Goal: Information Seeking & Learning: Learn about a topic

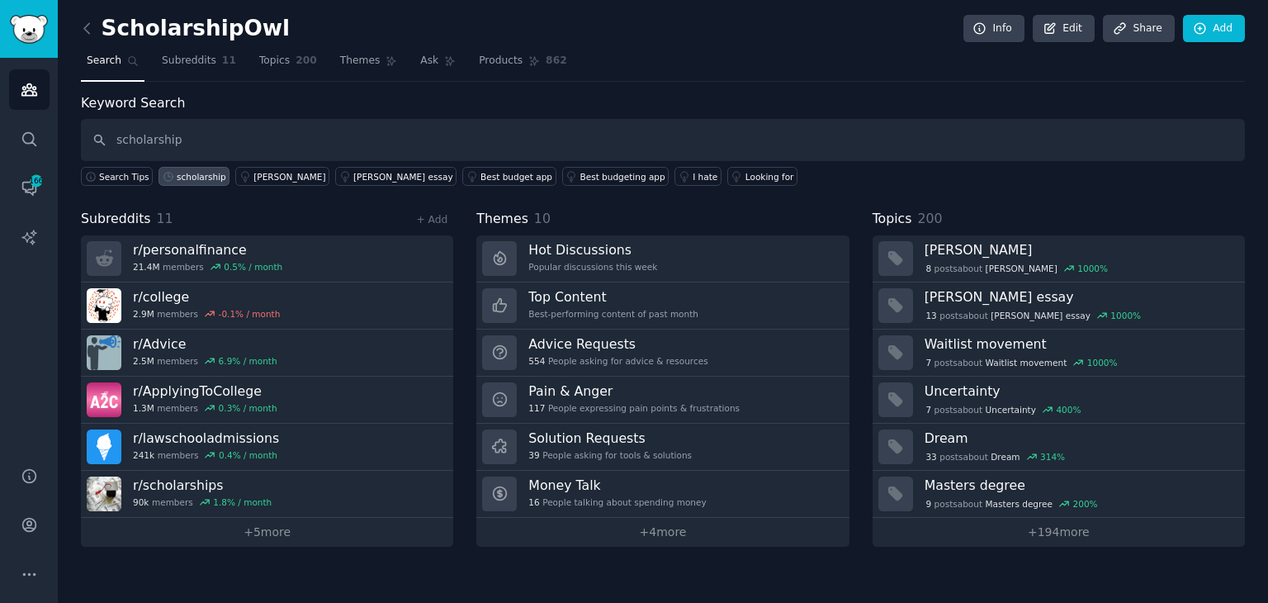
type input "scholarship"
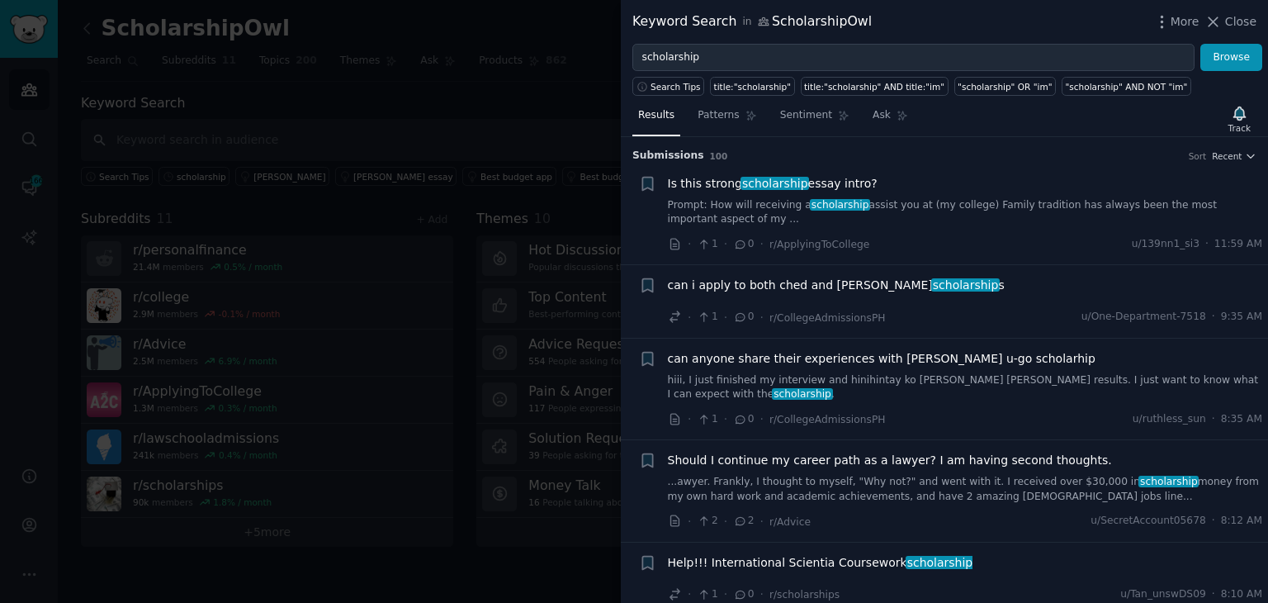
click at [886, 207] on link "Prompt: How will receiving a scholarship assist you at (my college) Family trad…" at bounding box center [965, 212] width 595 height 29
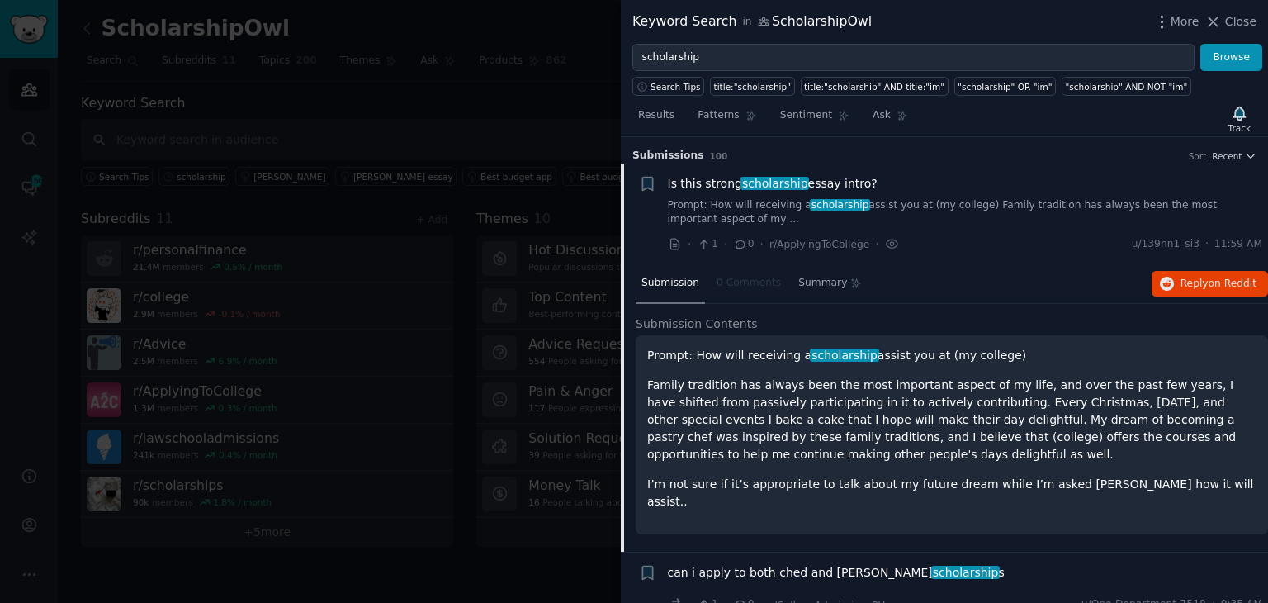
scroll to position [26, 0]
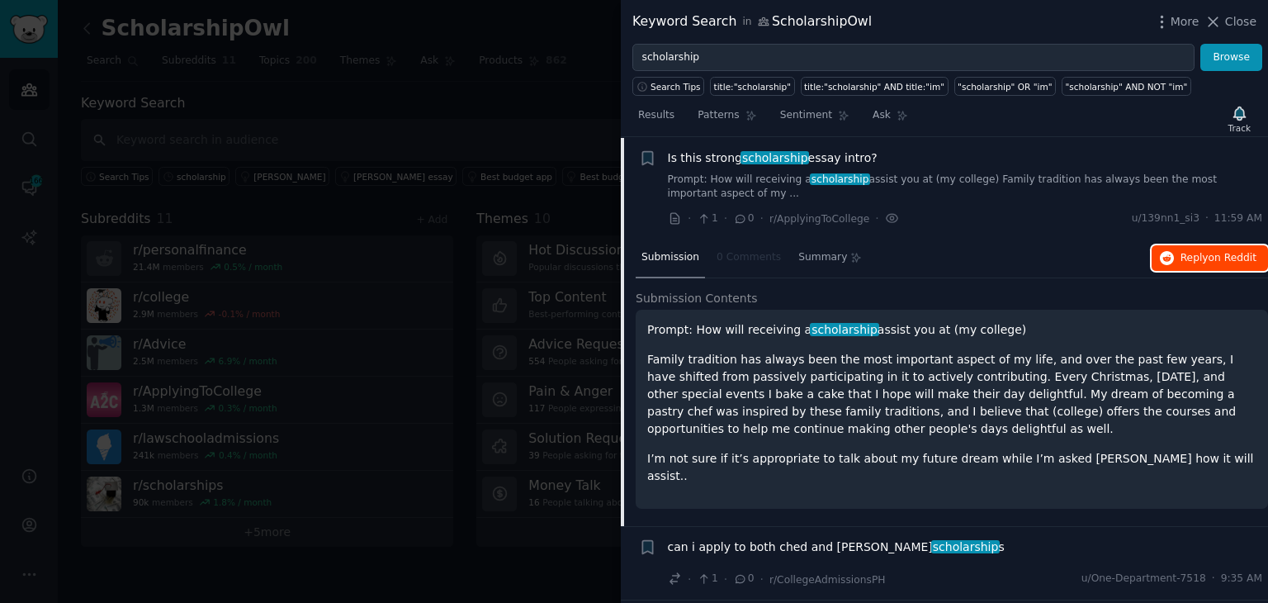
click at [1181, 253] on span "Reply on Reddit" at bounding box center [1219, 258] width 76 height 15
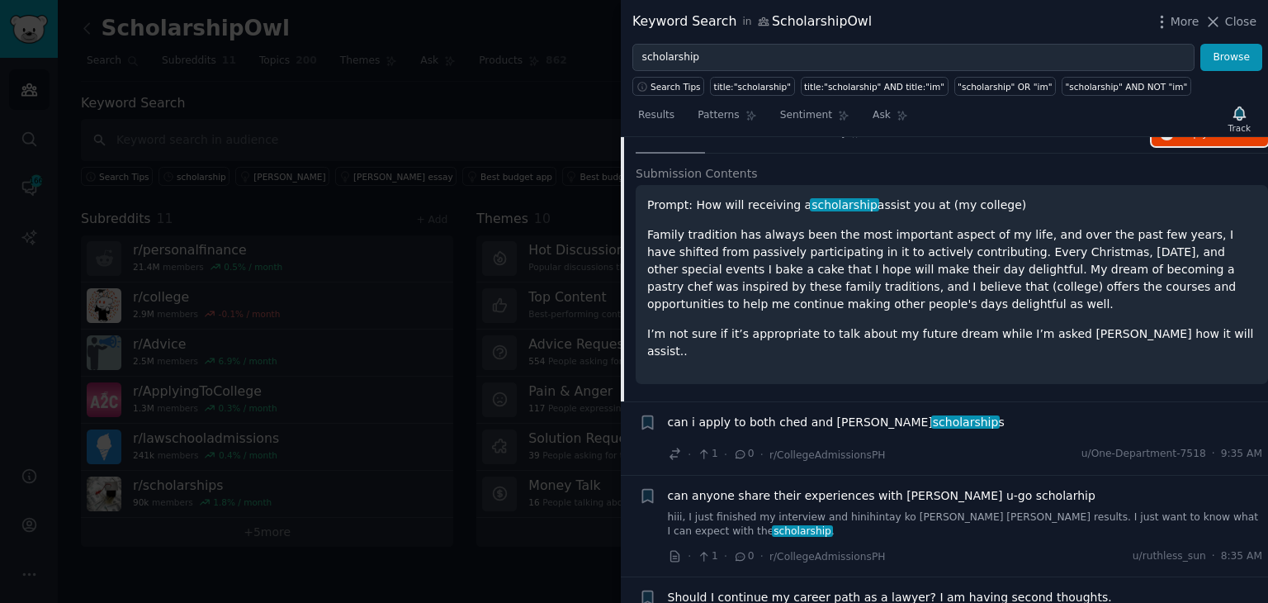
scroll to position [191, 0]
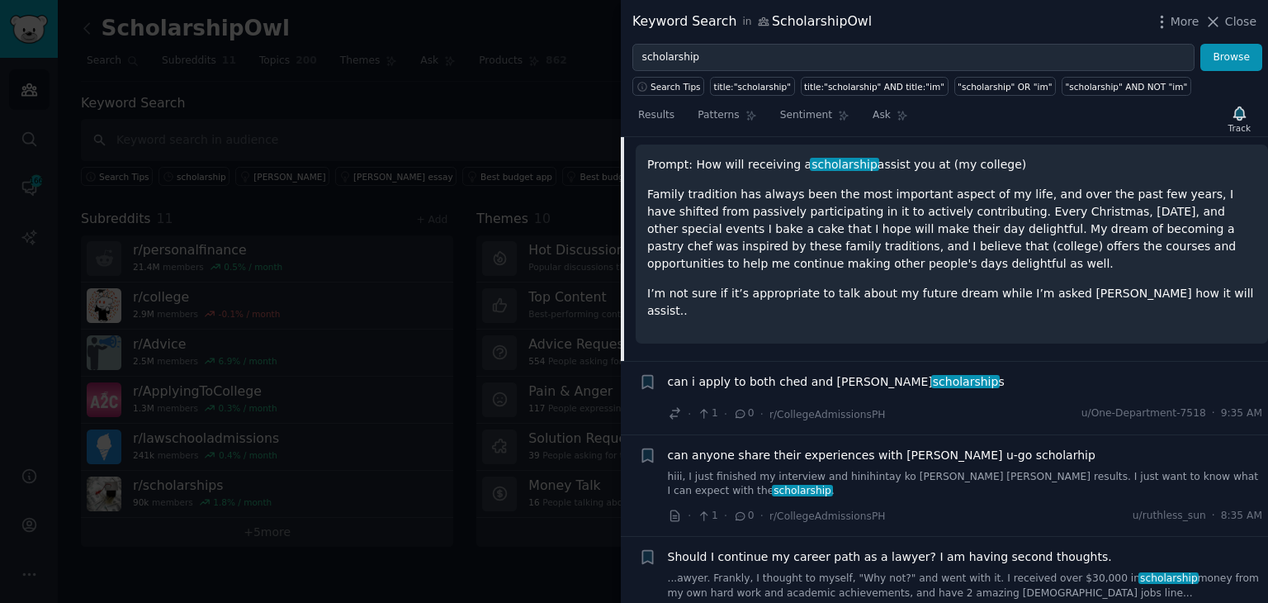
click at [935, 381] on div "can i apply to both ched and [PERSON_NAME] scholarship s · 1 · 0 · r/CollegeAdm…" at bounding box center [965, 398] width 595 height 50
click at [941, 373] on div "can i apply to both ched and [PERSON_NAME] scholarship s" at bounding box center [965, 381] width 595 height 17
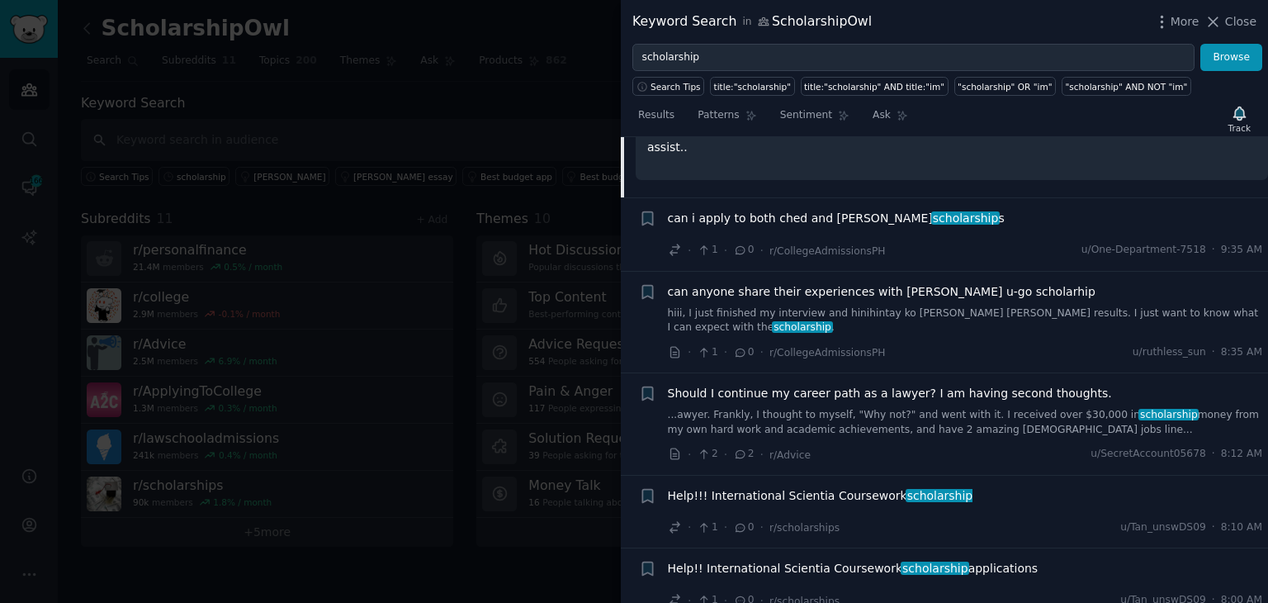
scroll to position [356, 0]
click at [888, 305] on link "hiii, I just finished my interview and hinihintay ko [PERSON_NAME] [PERSON_NAME…" at bounding box center [965, 319] width 595 height 29
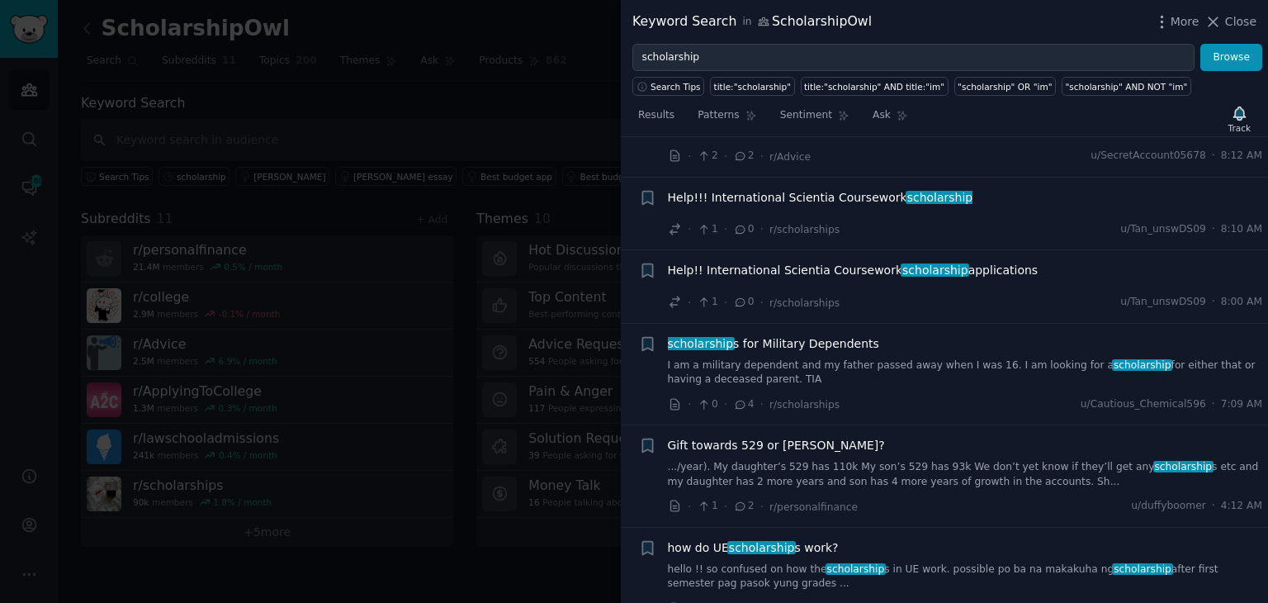
scroll to position [613, 0]
click at [796, 367] on link "I am a military dependent and my father passed away when I was 16. I am looking…" at bounding box center [965, 371] width 595 height 29
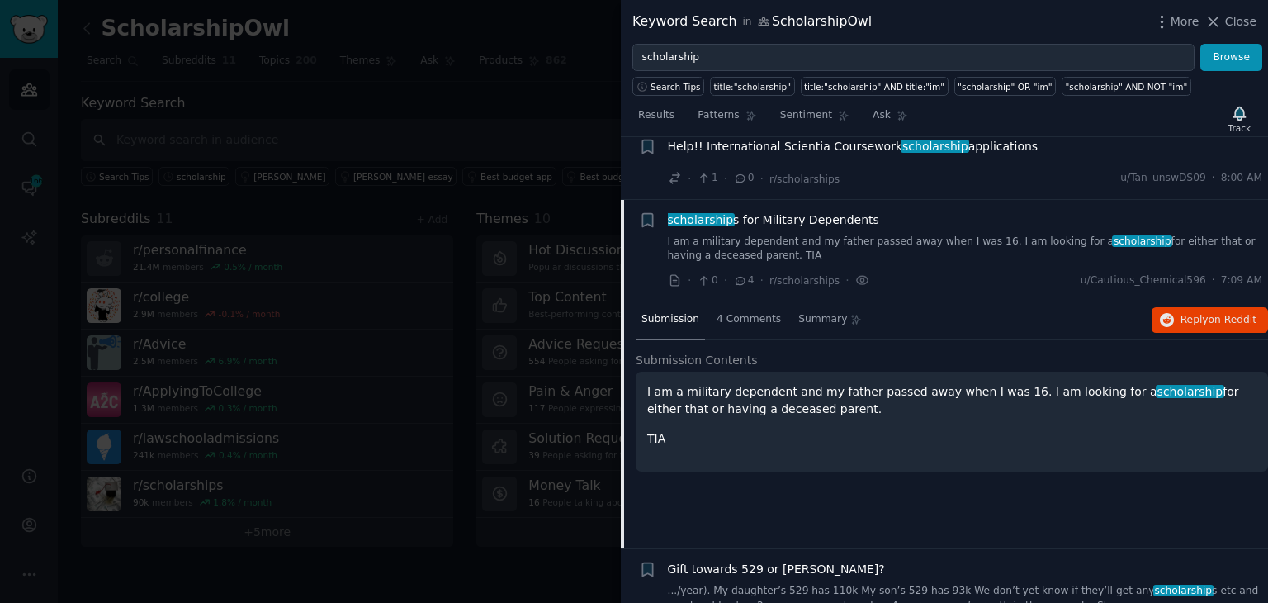
scroll to position [550, 0]
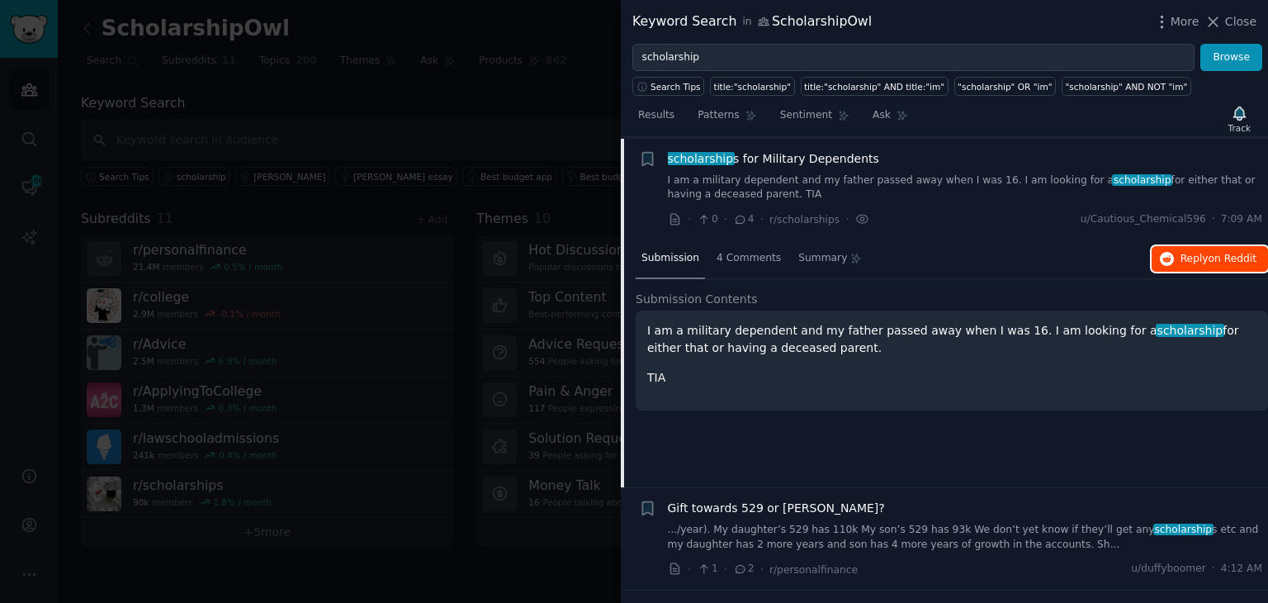
click at [1179, 259] on button "Reply on Reddit" at bounding box center [1210, 259] width 116 height 26
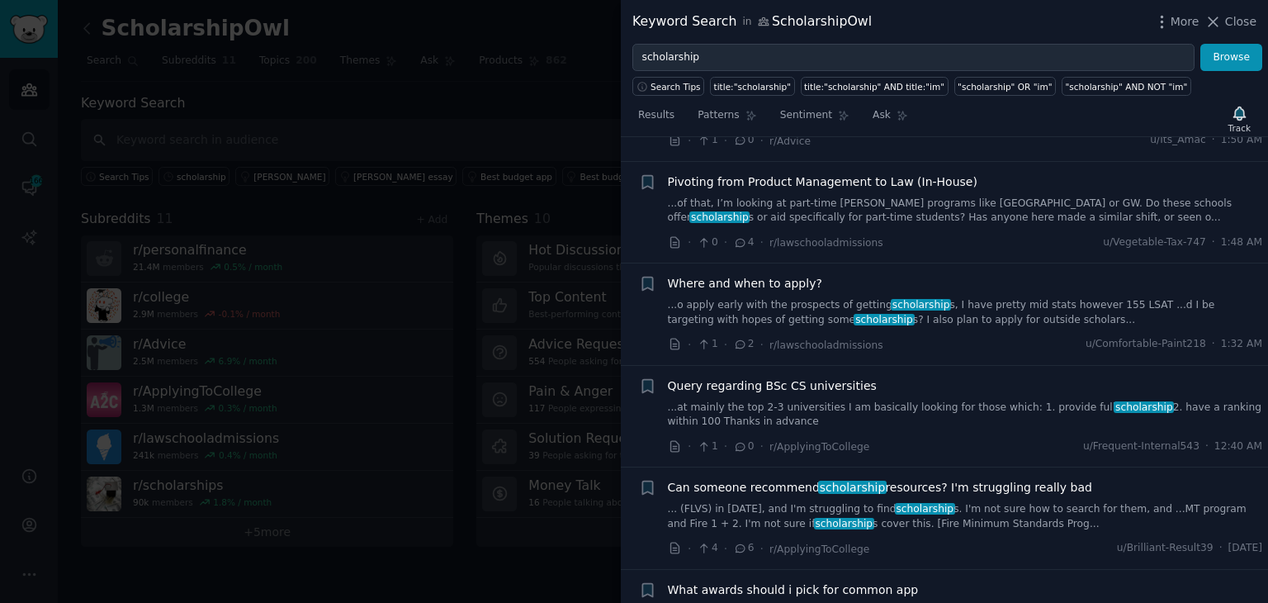
scroll to position [1210, 0]
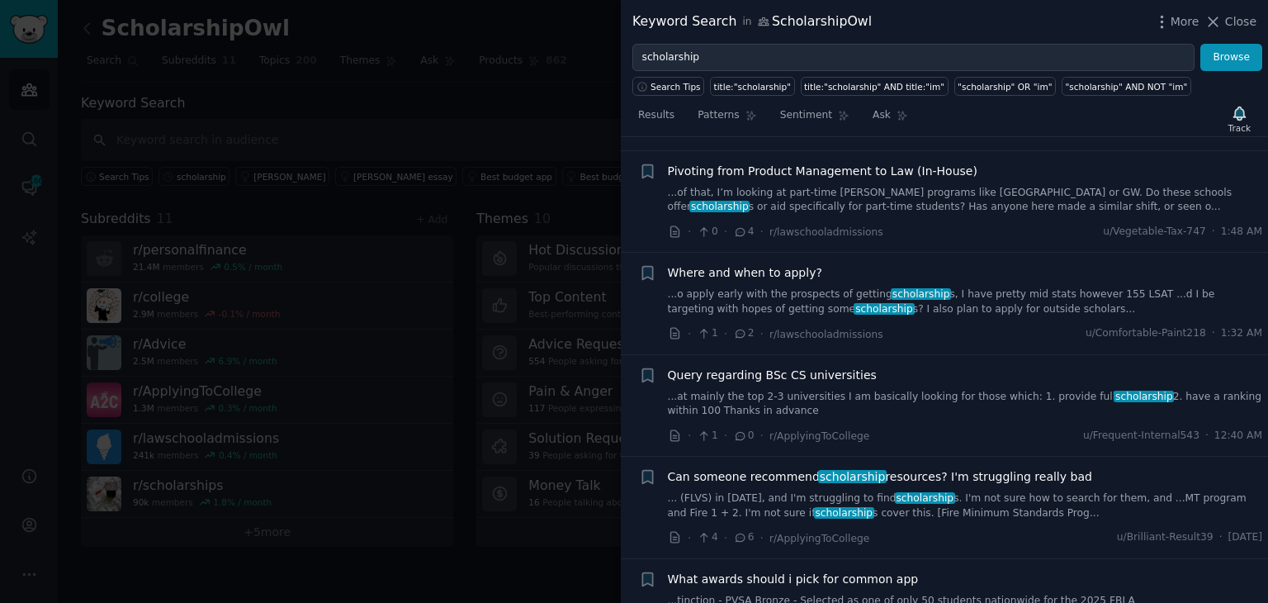
click at [971, 306] on link "...o apply early with the prospects of getting scholarship s, I have pretty mid…" at bounding box center [965, 301] width 595 height 29
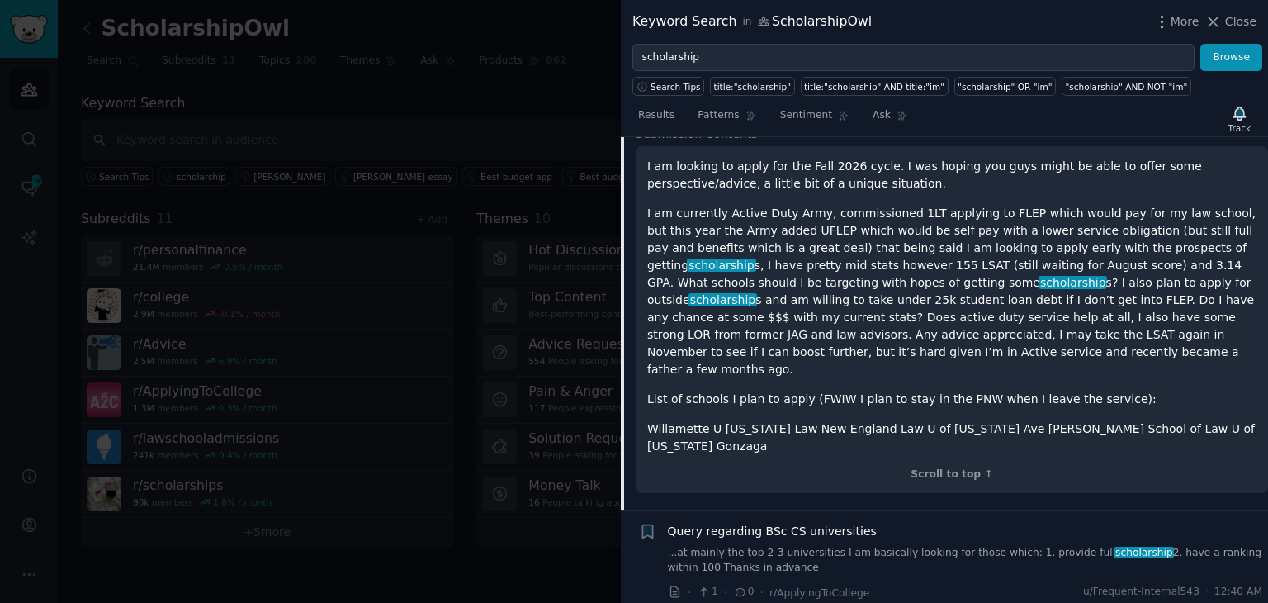
scroll to position [1407, 0]
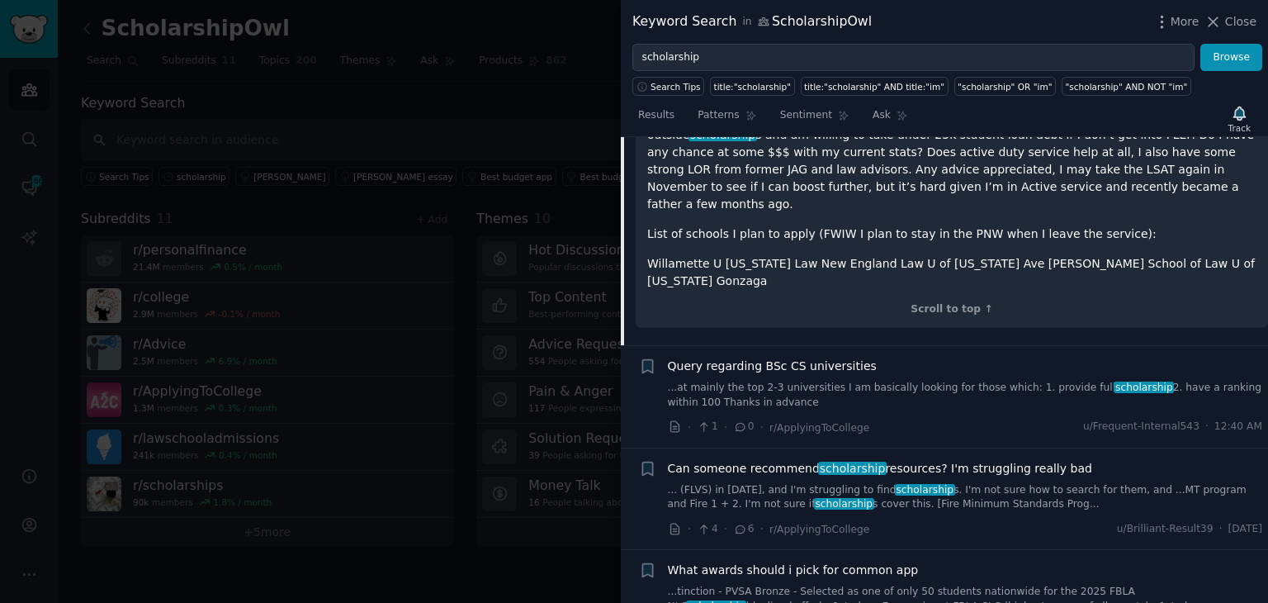
click at [954, 483] on link "... (FLVS) in [DATE], and I'm struggling to find scholarship s. I'm not sure ho…" at bounding box center [965, 497] width 595 height 29
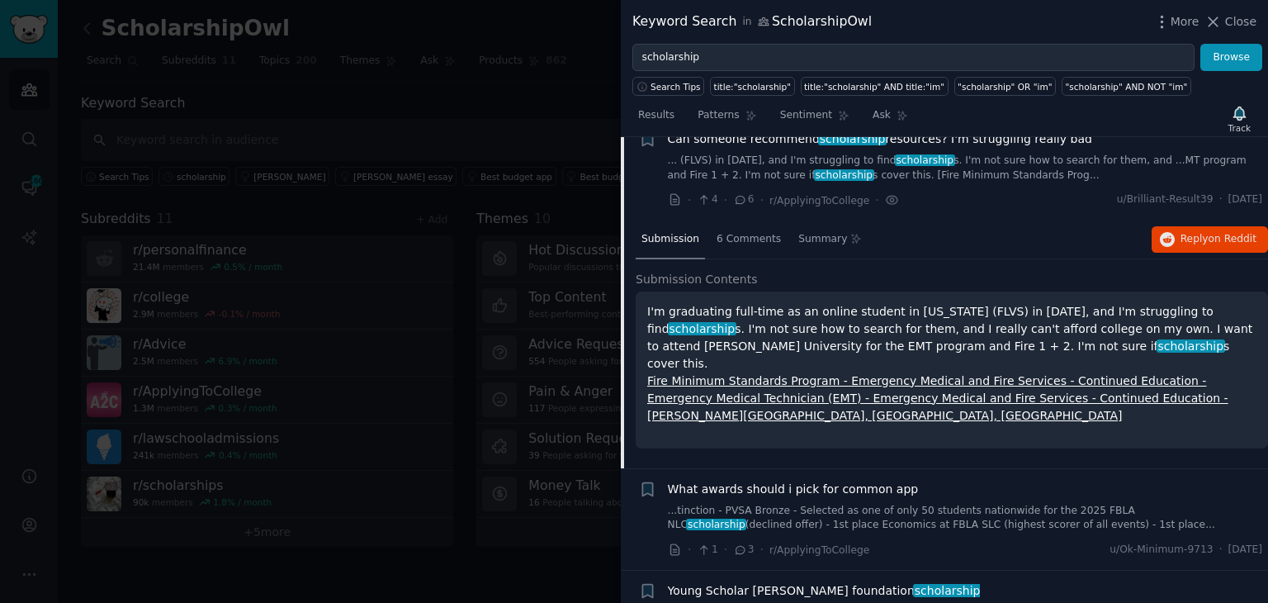
scroll to position [1280, 0]
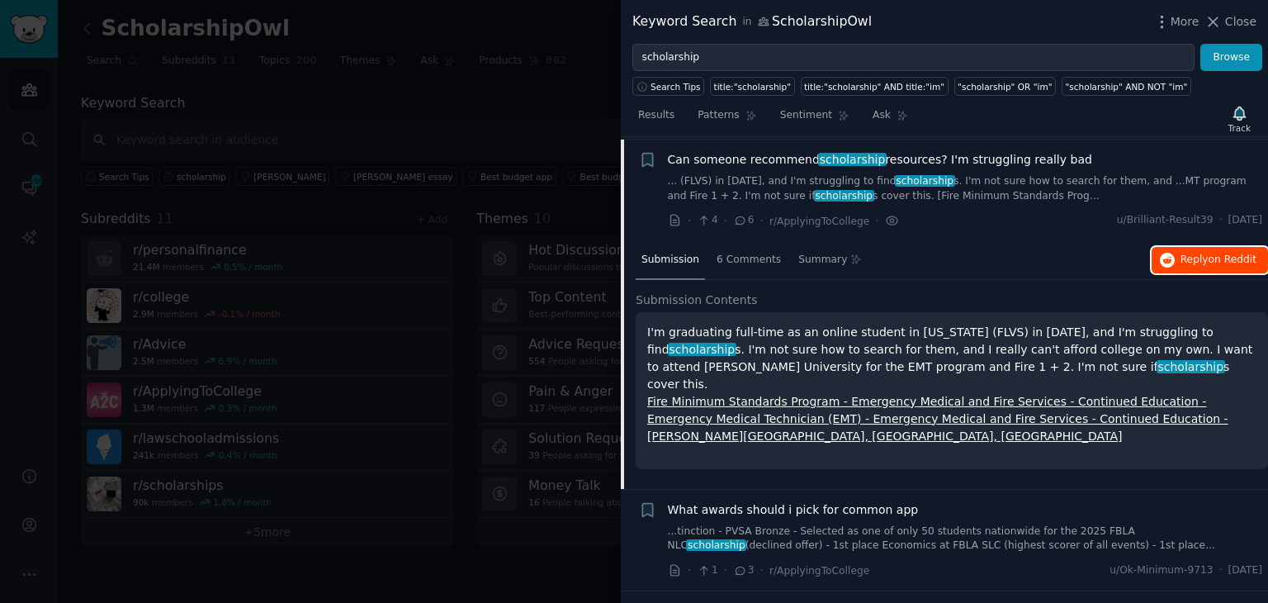
click at [1169, 253] on icon "button" at bounding box center [1167, 260] width 15 height 15
